Goal: Find specific page/section: Find specific page/section

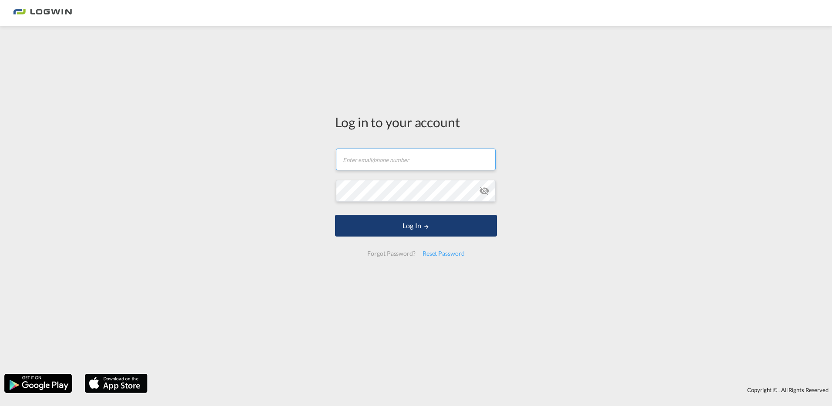
type input "[PERSON_NAME][EMAIL_ADDRESS][PERSON_NAME][DOMAIN_NAME]"
click at [375, 223] on button "Log In" at bounding box center [416, 226] width 162 height 22
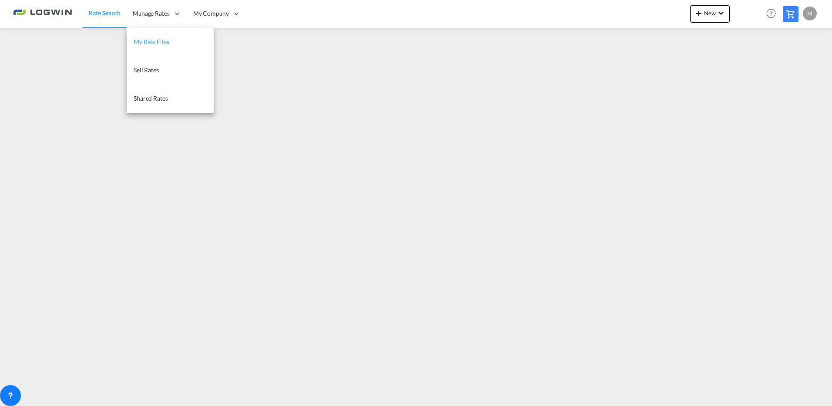
click at [151, 37] on span "My Rate Files" at bounding box center [152, 41] width 36 height 9
